Goal: Task Accomplishment & Management: Complete application form

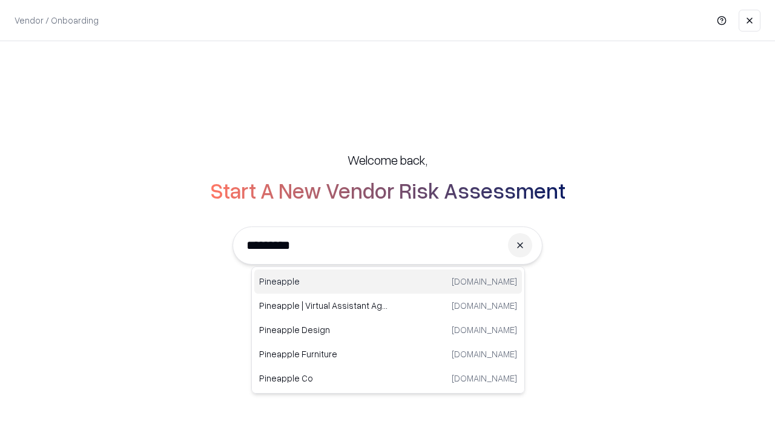
click at [388, 281] on div "Pineapple pineappleenergy.com" at bounding box center [387, 281] width 267 height 24
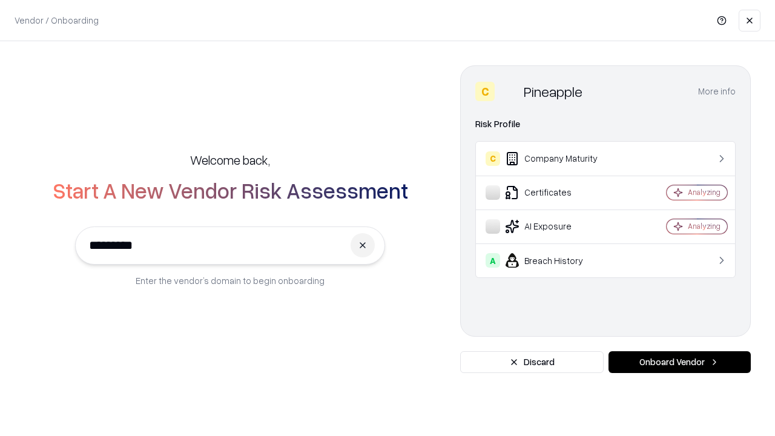
type input "*********"
click at [679, 362] on button "Onboard Vendor" at bounding box center [679, 362] width 142 height 22
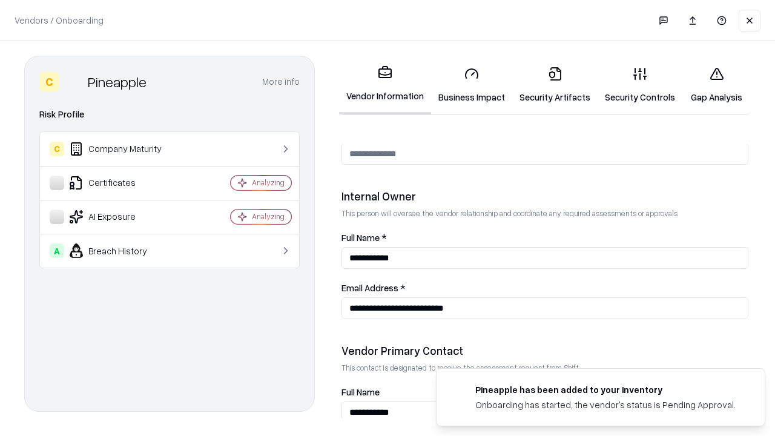
scroll to position [627, 0]
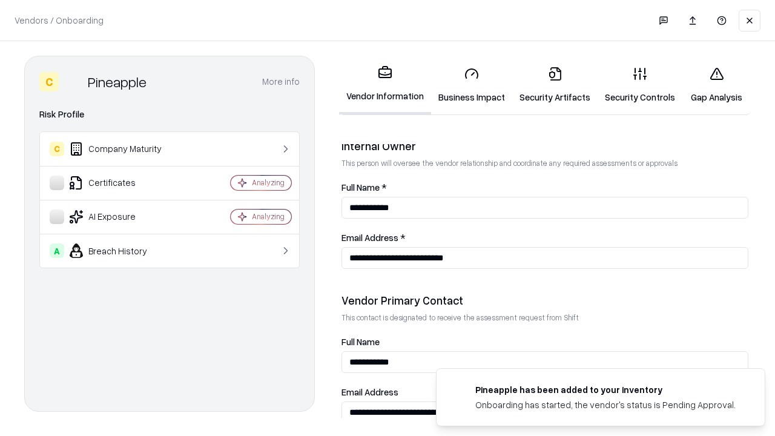
click at [471, 85] on link "Business Impact" at bounding box center [471, 85] width 81 height 56
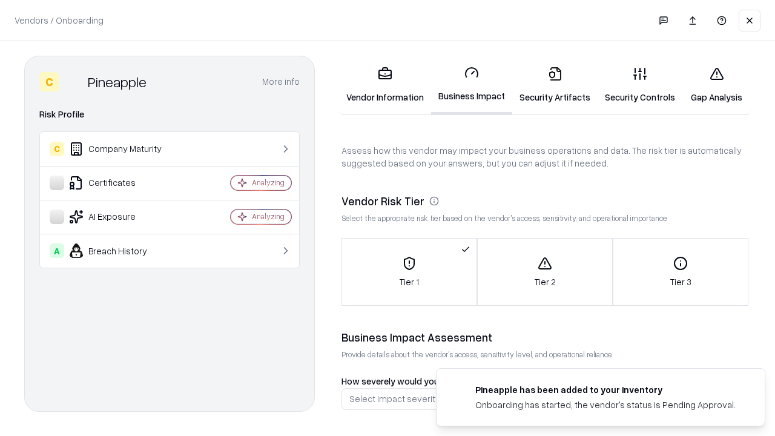
click at [554, 85] on link "Security Artifacts" at bounding box center [554, 85] width 85 height 56
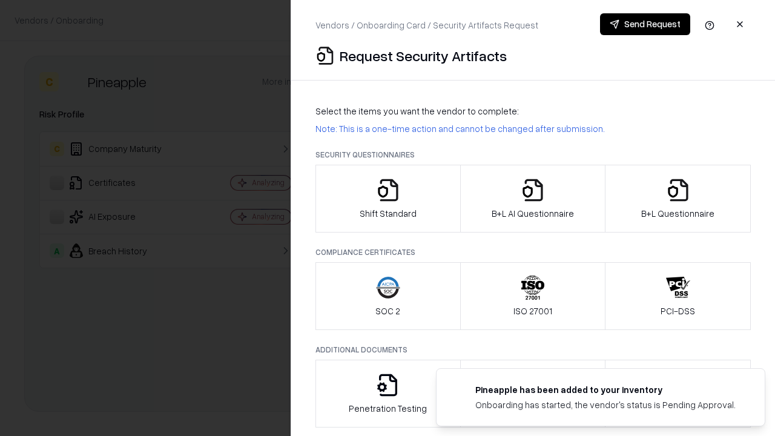
click at [387, 198] on icon "button" at bounding box center [388, 190] width 24 height 24
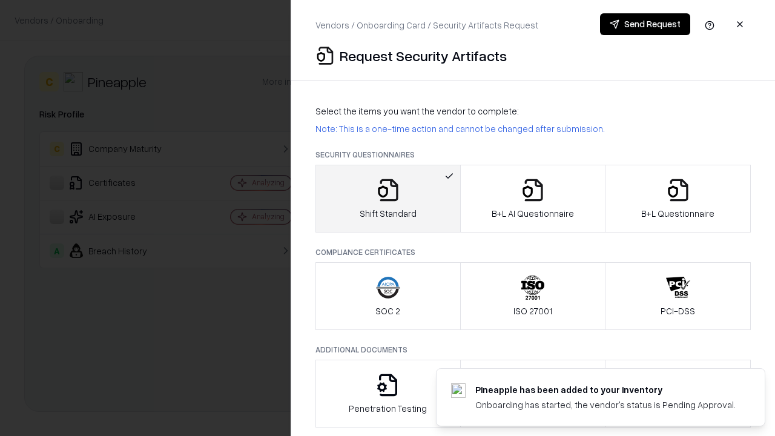
click at [644, 24] on button "Send Request" at bounding box center [645, 24] width 90 height 22
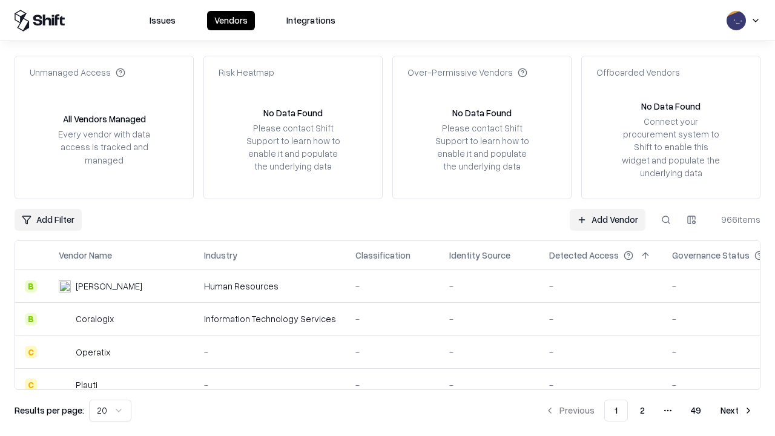
click at [666, 219] on button at bounding box center [666, 220] width 22 height 22
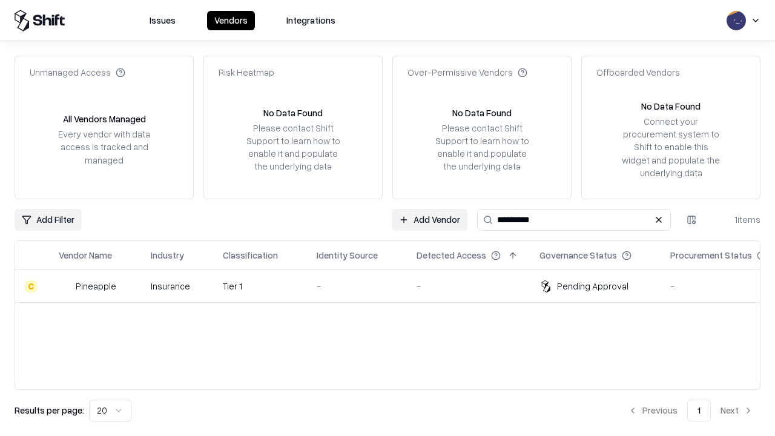
type input "*********"
click at [395, 286] on div "-" at bounding box center [356, 286] width 80 height 13
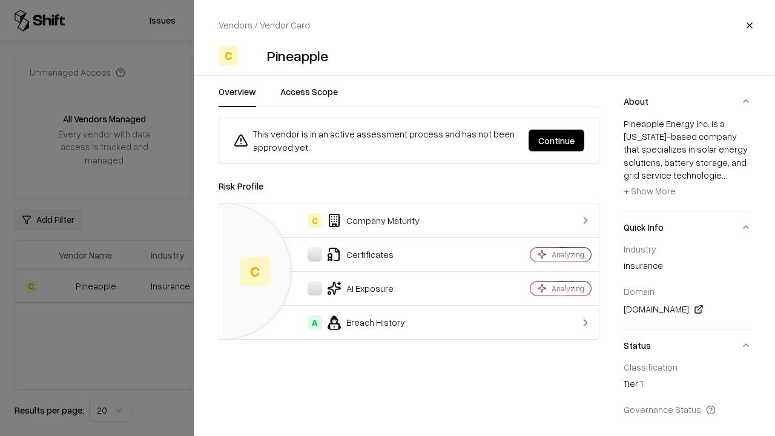
click at [556, 140] on button "Continue" at bounding box center [556, 140] width 56 height 22
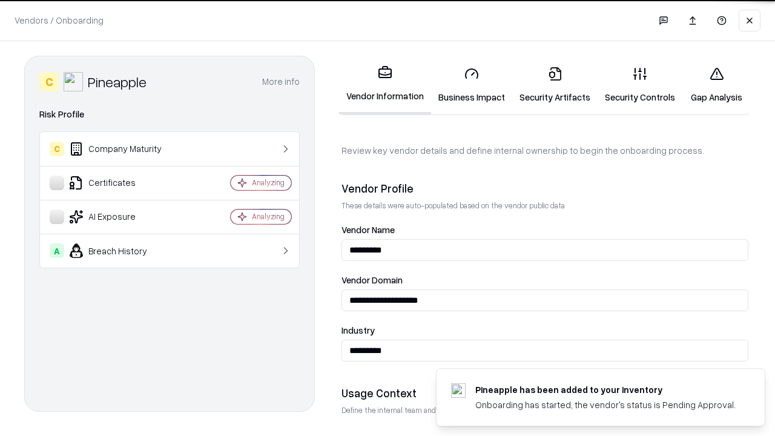
click at [554, 85] on link "Security Artifacts" at bounding box center [554, 85] width 85 height 56
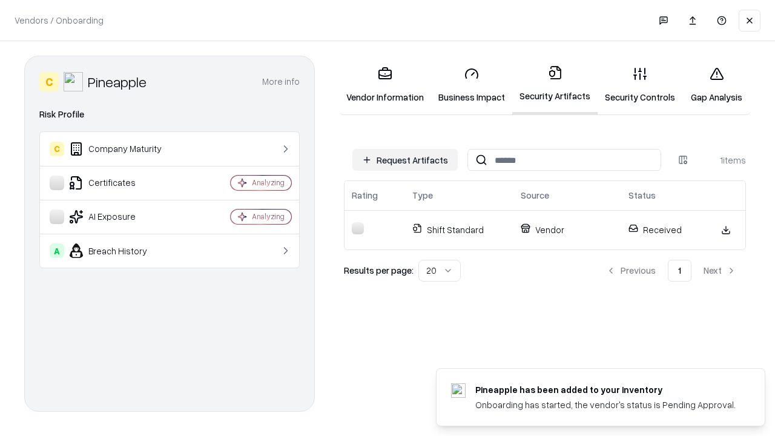
click at [716, 85] on link "Gap Analysis" at bounding box center [716, 85] width 68 height 56
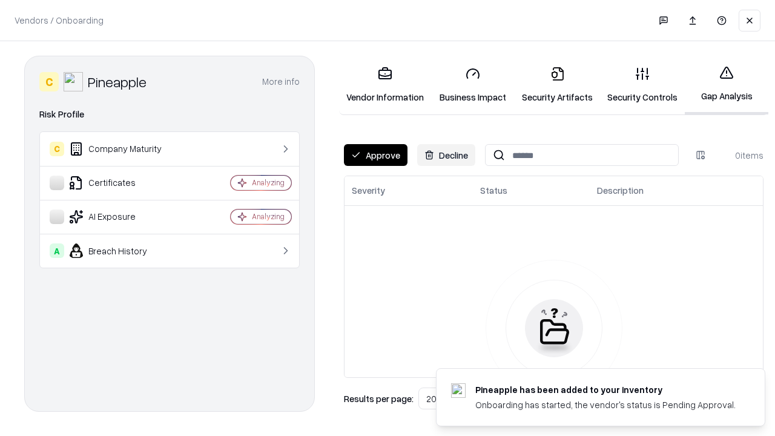
click at [375, 155] on button "Approve" at bounding box center [376, 155] width 64 height 22
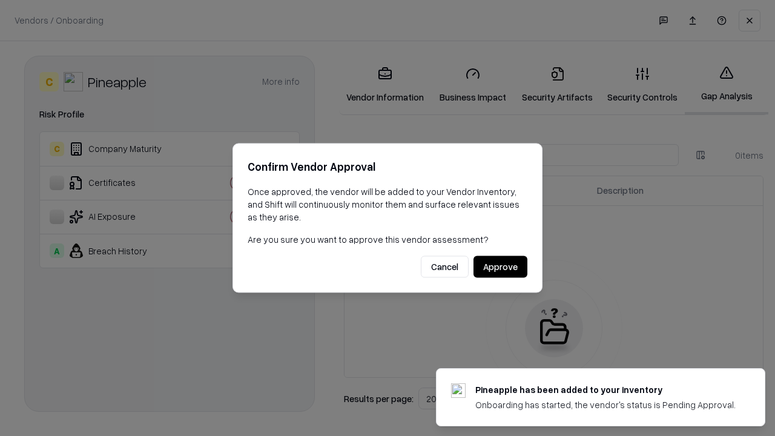
click at [500, 266] on button "Approve" at bounding box center [500, 267] width 54 height 22
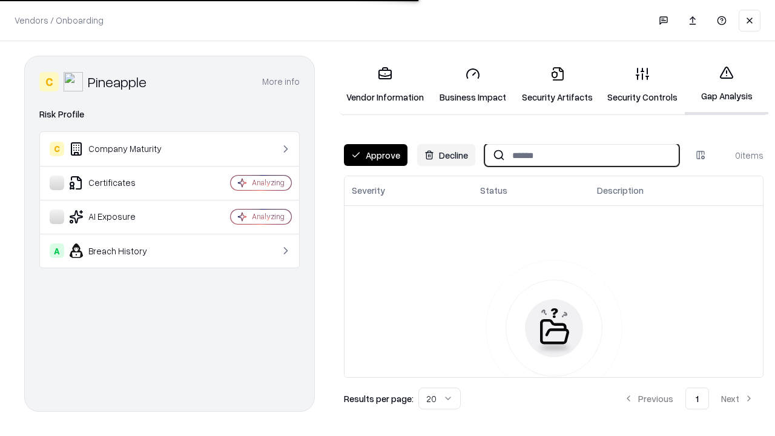
type input "*********"
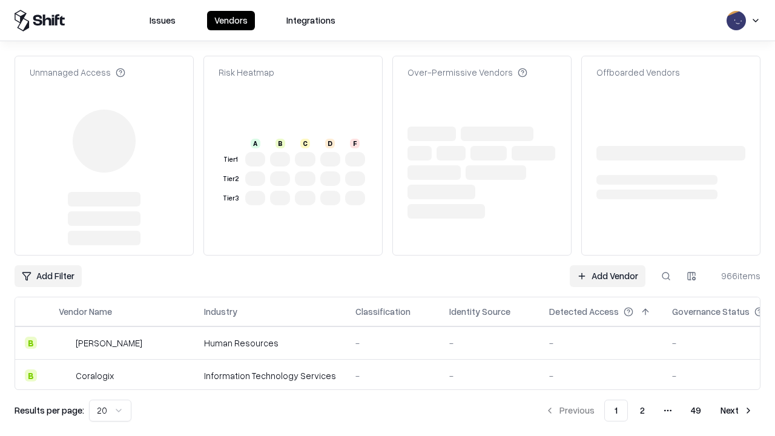
click at [607, 265] on link "Add Vendor" at bounding box center [607, 276] width 76 height 22
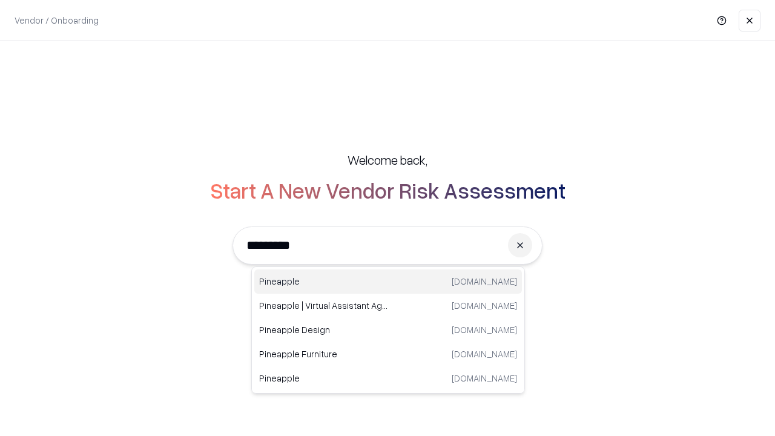
click at [388, 281] on div "Pineapple pineappleenergy.com" at bounding box center [387, 281] width 267 height 24
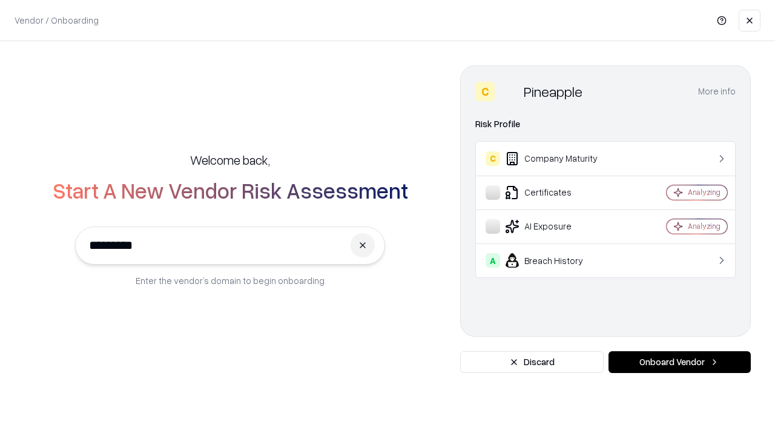
type input "*********"
click at [679, 362] on button "Onboard Vendor" at bounding box center [679, 362] width 142 height 22
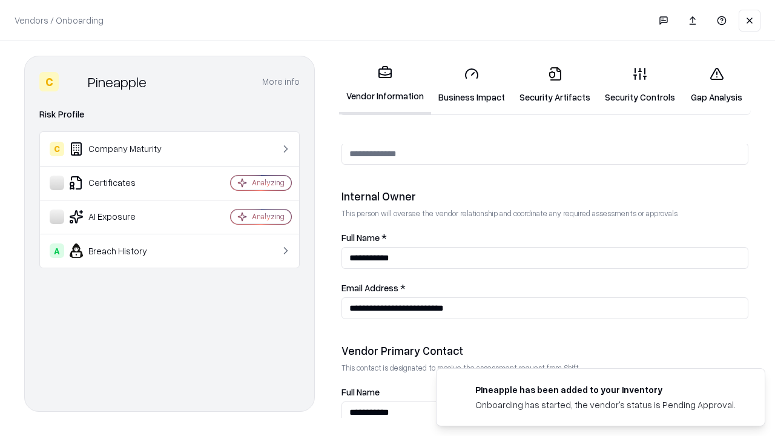
scroll to position [627, 0]
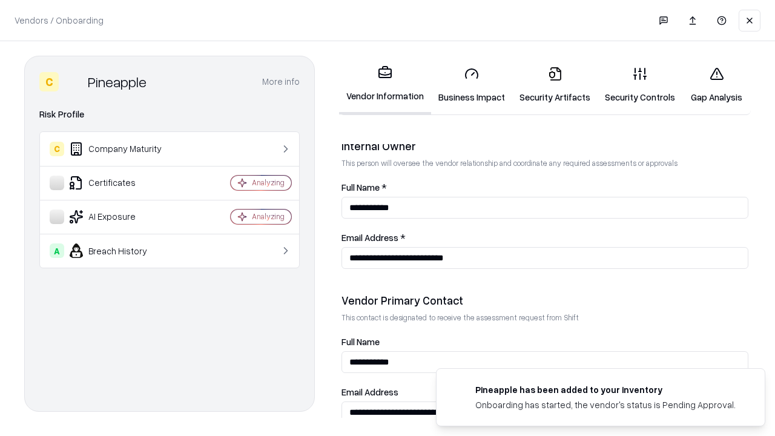
click at [716, 85] on link "Gap Analysis" at bounding box center [716, 85] width 68 height 56
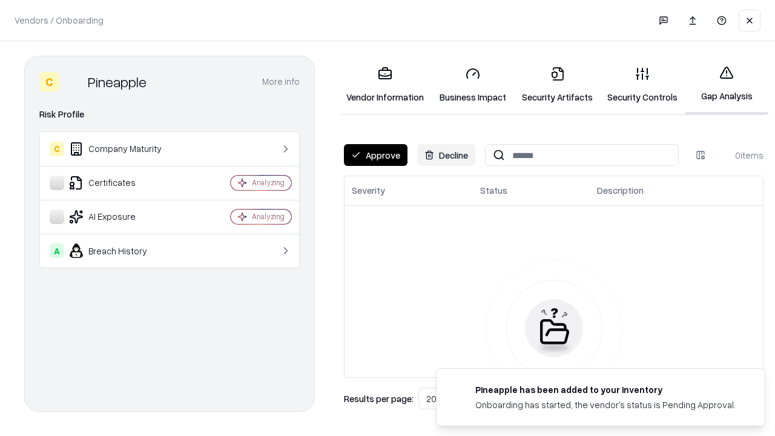
click at [375, 155] on button "Approve" at bounding box center [376, 155] width 64 height 22
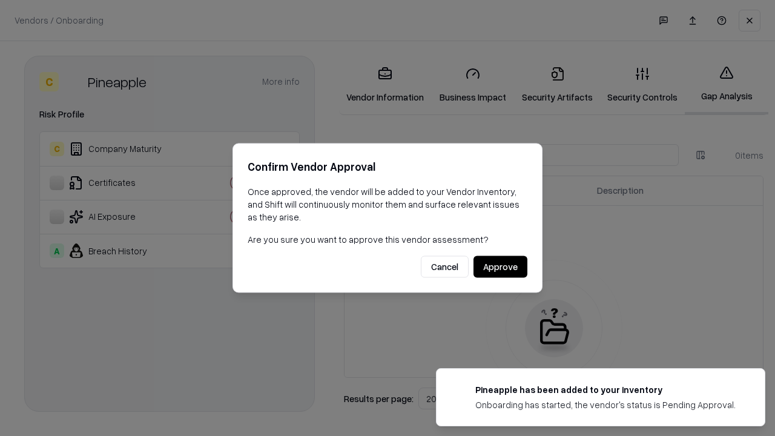
click at [500, 266] on button "Approve" at bounding box center [500, 267] width 54 height 22
